Goal: Task Accomplishment & Management: Manage account settings

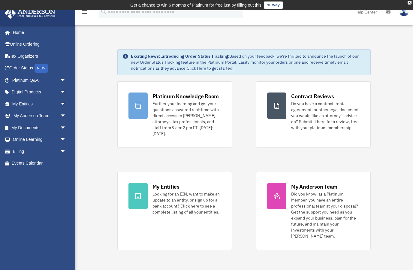
click at [60, 124] on span "arrow_drop_down" at bounding box center [66, 128] width 12 height 12
click at [18, 140] on span at bounding box center [20, 140] width 4 height 4
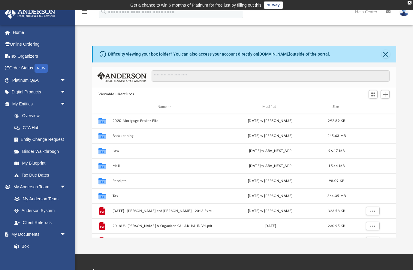
scroll to position [137, 305]
click at [388, 45] on div "Difficulty viewing your box folder? You can also access your account directly o…" at bounding box center [244, 135] width 338 height 205
click at [389, 54] on button "Close" at bounding box center [386, 54] width 8 height 8
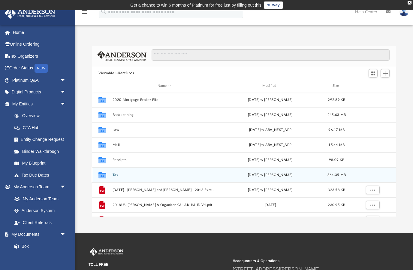
click at [133, 175] on button "Tax" at bounding box center [165, 175] width 104 height 4
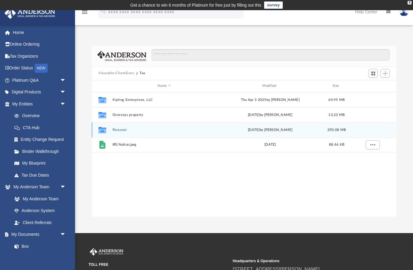
click at [177, 131] on button "Personal" at bounding box center [165, 130] width 104 height 4
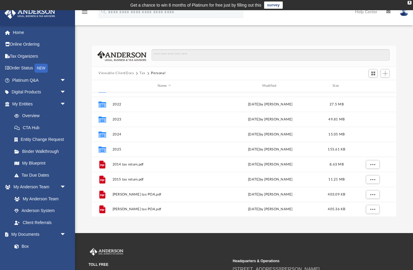
scroll to position [116, 0]
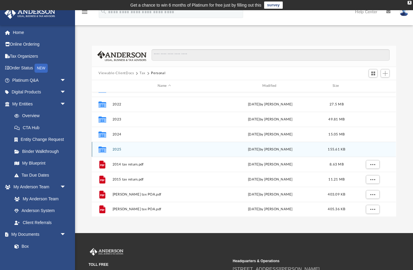
click at [144, 151] on button "2025" at bounding box center [165, 149] width 104 height 4
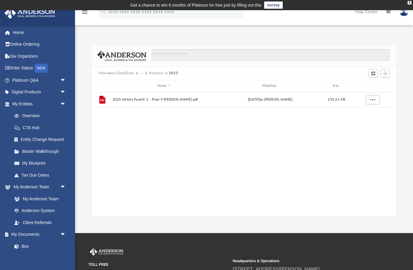
scroll to position [0, 0]
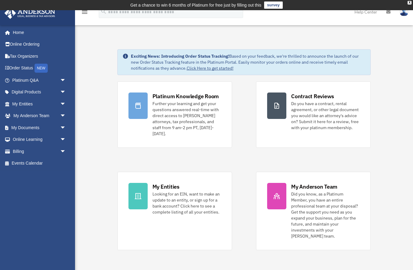
click at [67, 129] on span "arrow_drop_down" at bounding box center [66, 128] width 12 height 12
click at [28, 141] on link "Box" at bounding box center [41, 140] width 67 height 12
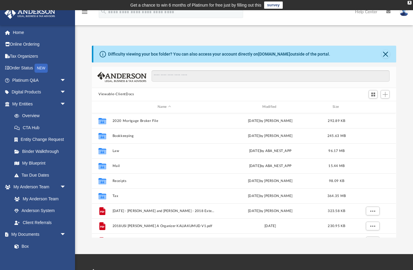
scroll to position [137, 305]
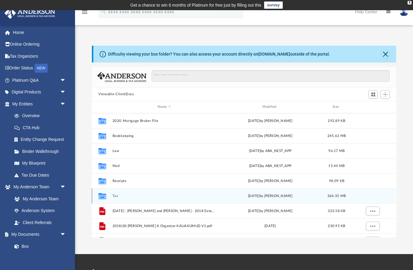
click at [144, 197] on button "Tax" at bounding box center [165, 196] width 104 height 4
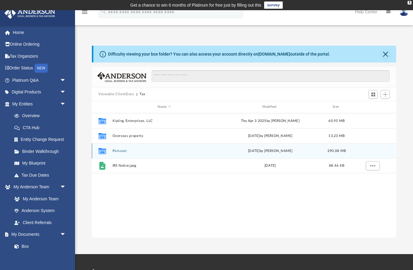
click at [198, 152] on button "Personal" at bounding box center [165, 151] width 104 height 4
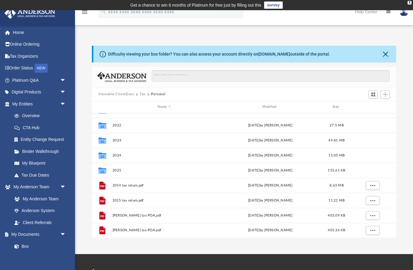
scroll to position [116, 0]
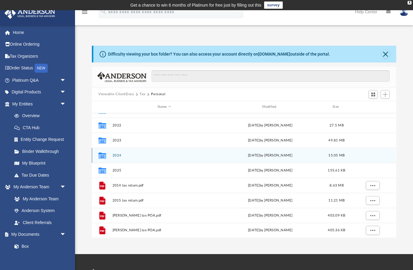
click at [214, 156] on button "2024" at bounding box center [165, 155] width 104 height 4
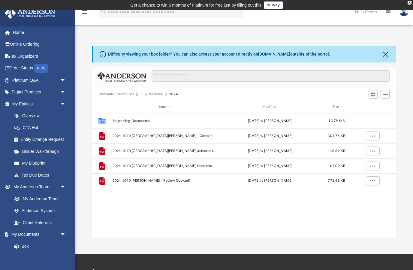
scroll to position [0, 0]
click at [215, 120] on button "Supporting Documents" at bounding box center [165, 121] width 104 height 4
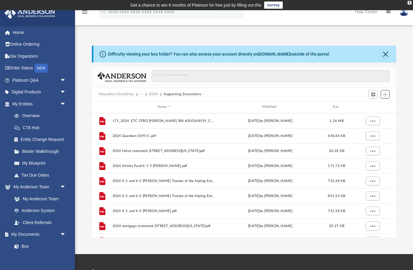
click at [384, 94] on span "Add" at bounding box center [385, 94] width 5 height 5
click at [371, 105] on li "Upload" at bounding box center [376, 106] width 19 height 6
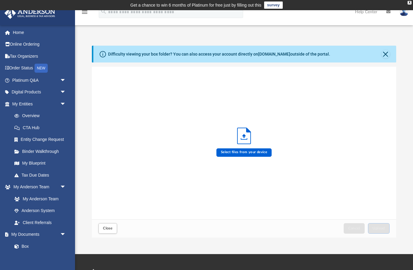
scroll to position [152, 305]
click at [246, 139] on icon "Upload" at bounding box center [244, 136] width 13 height 16
click at [253, 156] on label "Select files from your device" at bounding box center [245, 152] width 56 height 8
click at [0, 0] on input "Select files from your device" at bounding box center [0, 0] width 0 height 0
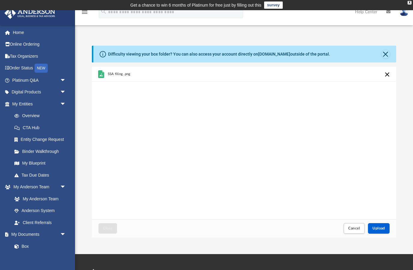
click at [381, 228] on span "Upload" at bounding box center [379, 228] width 13 height 4
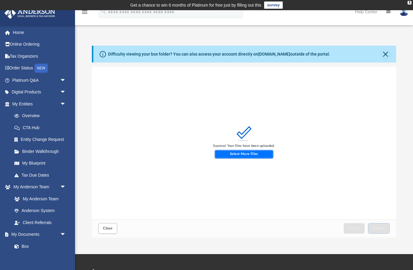
click at [251, 155] on label "Select More Files" at bounding box center [244, 154] width 59 height 8
click at [0, 0] on input "Select More Files" at bounding box center [0, 0] width 0 height 0
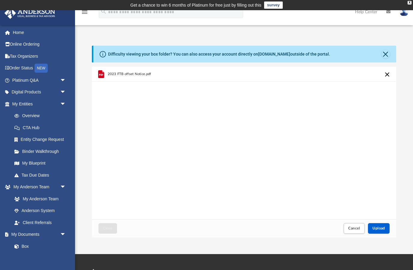
click at [383, 230] on span "Upload" at bounding box center [379, 228] width 13 height 4
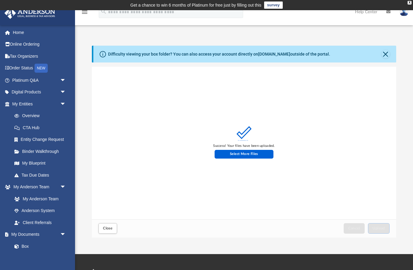
click at [107, 230] on span "Close" at bounding box center [108, 228] width 10 height 4
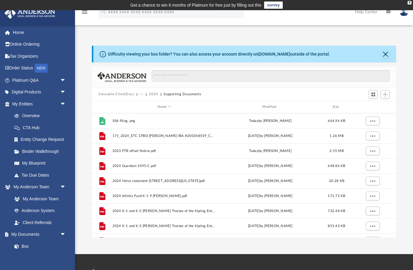
click at [384, 55] on button "Close" at bounding box center [386, 54] width 8 height 8
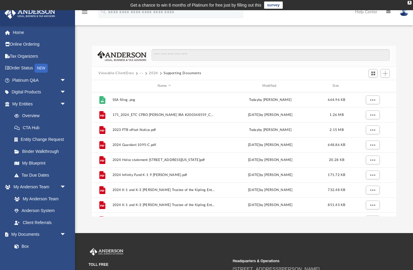
click at [187, 72] on button "Supporting Documents" at bounding box center [183, 73] width 38 height 5
click at [154, 74] on button "2024" at bounding box center [153, 73] width 9 height 5
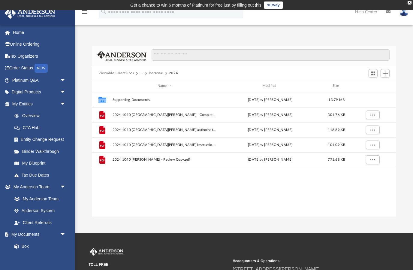
click at [159, 73] on button "Personal" at bounding box center [156, 73] width 14 height 5
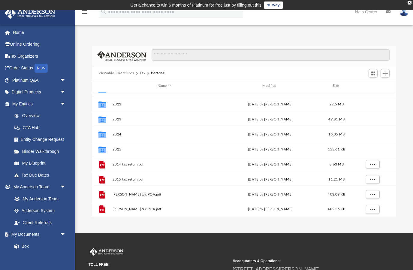
scroll to position [116, 0]
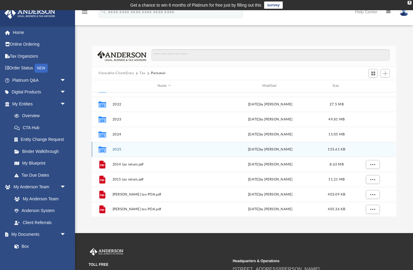
click at [156, 150] on button "2025" at bounding box center [165, 149] width 104 height 4
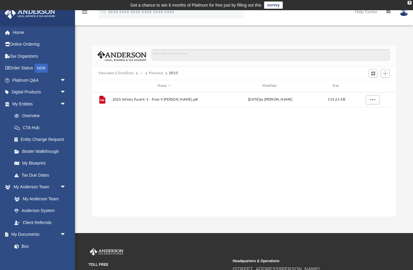
scroll to position [0, 0]
click at [176, 101] on span "2025 Infinity Fund K-1 - Final 9 Kalia, Kumud.pdf" at bounding box center [165, 100] width 104 height 4
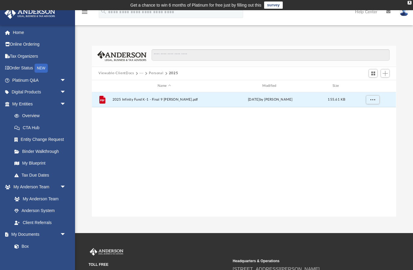
click at [375, 98] on span "More options" at bounding box center [373, 99] width 5 height 3
click at [366, 112] on li "Preview" at bounding box center [367, 111] width 17 height 6
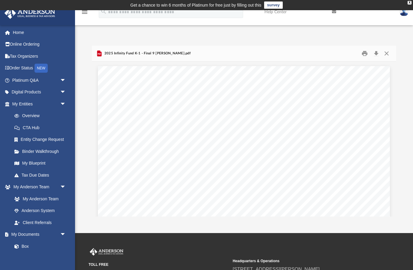
click at [386, 54] on button "Close" at bounding box center [386, 53] width 11 height 9
